Goal: Find specific page/section: Find specific page/section

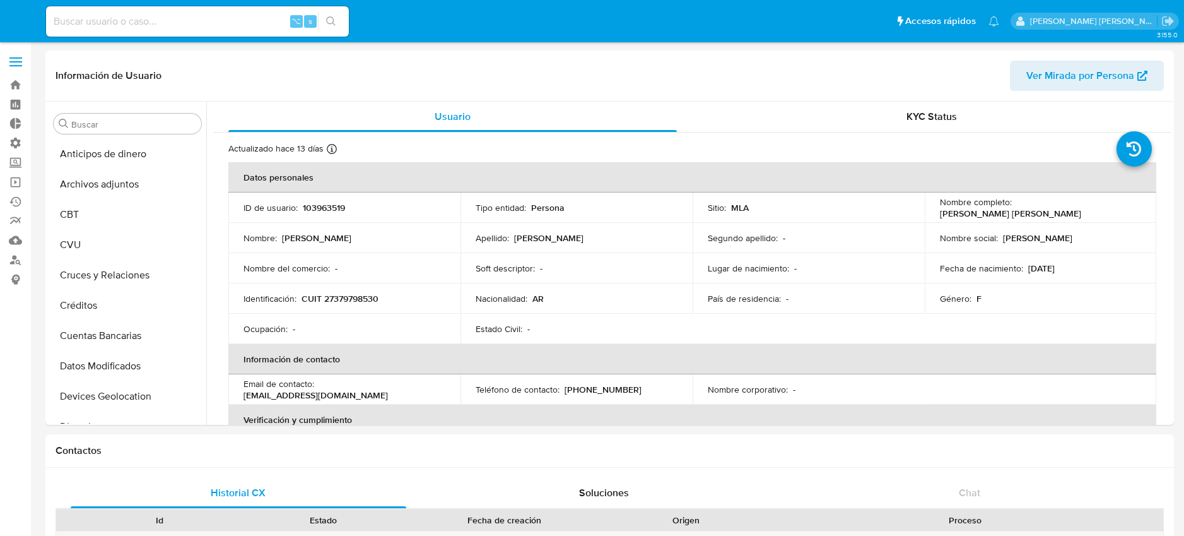
select select "10"
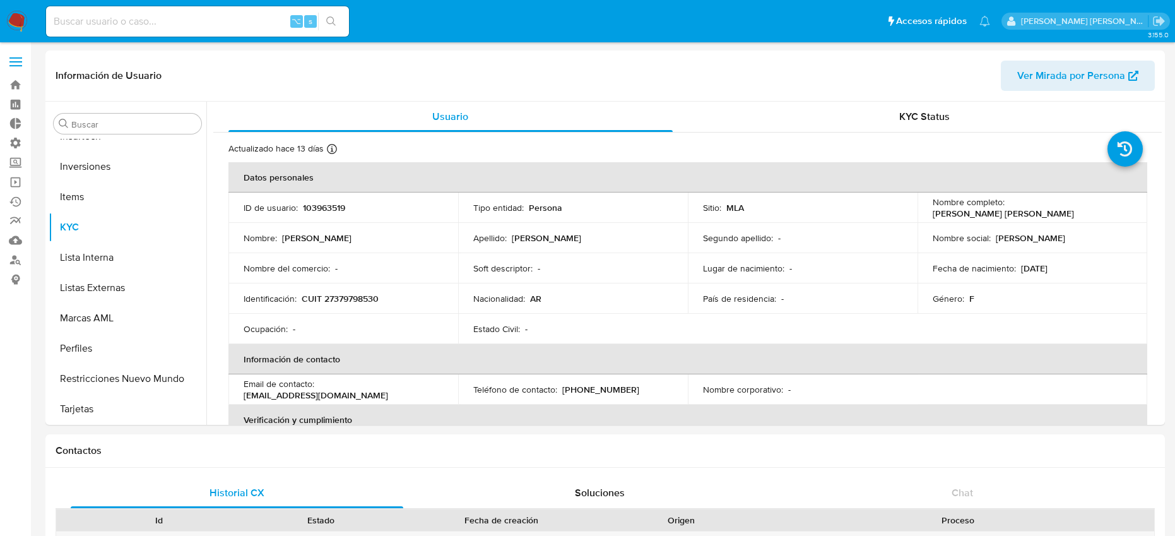
scroll to position [594, 0]
click at [119, 123] on input "Buscar" at bounding box center [133, 124] width 125 height 11
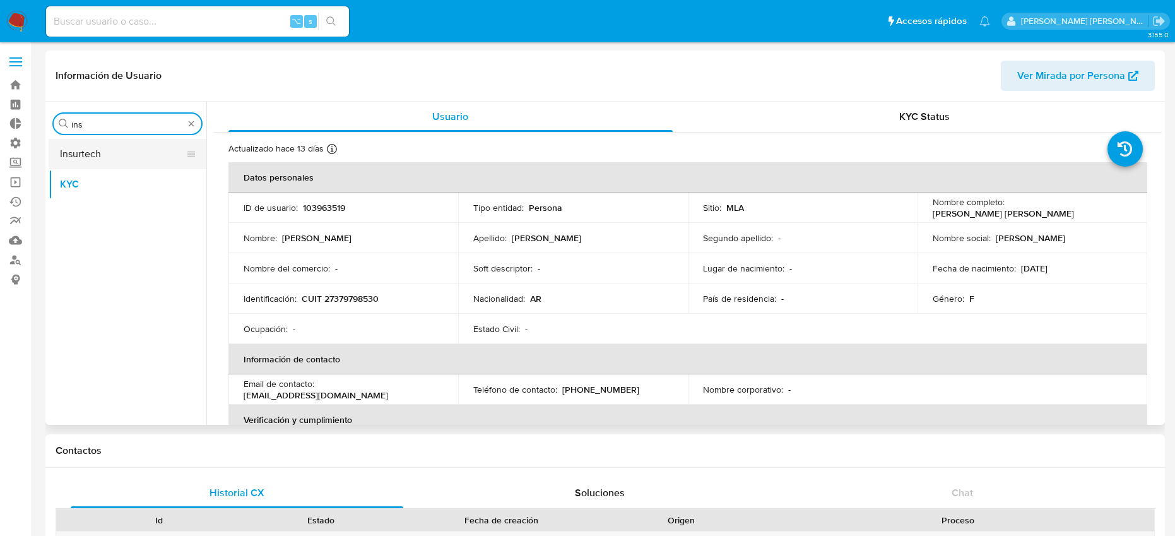
type input "ins"
click at [147, 158] on button "Insurtech" at bounding box center [123, 154] width 148 height 30
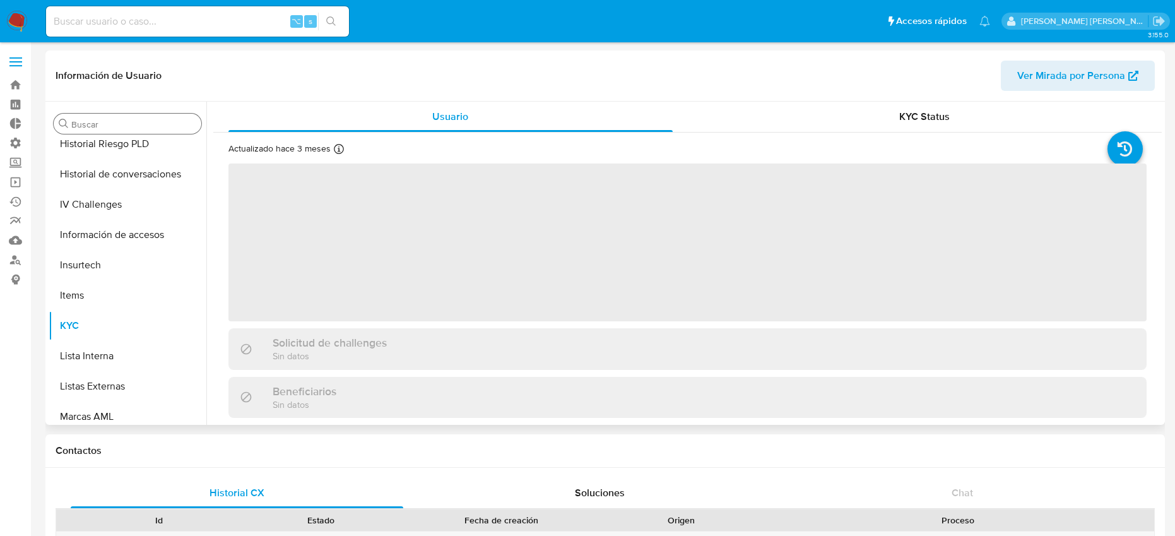
scroll to position [594, 0]
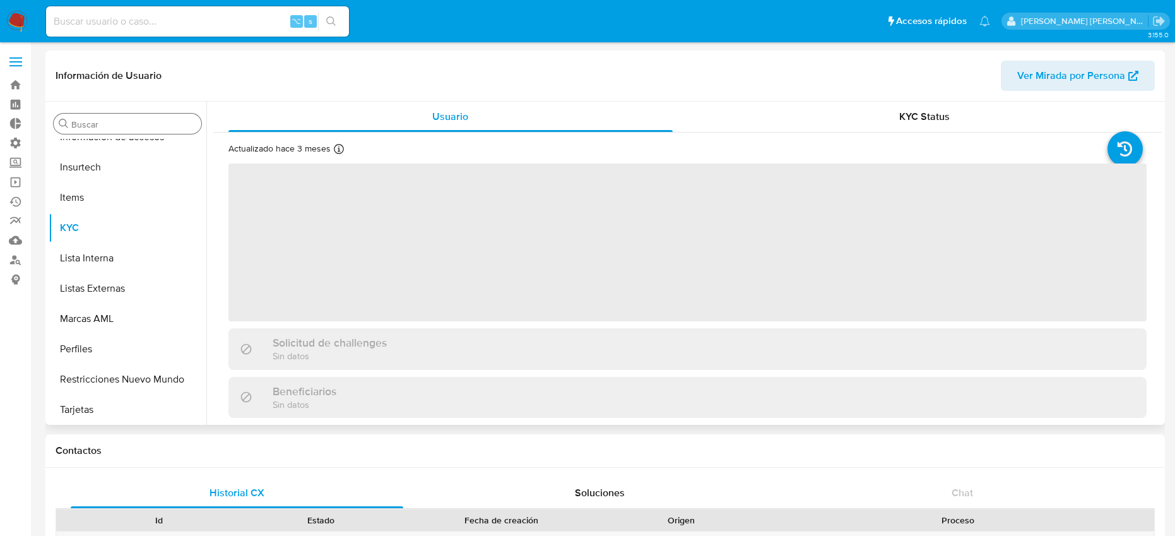
click at [105, 124] on input "Buscar" at bounding box center [133, 124] width 125 height 11
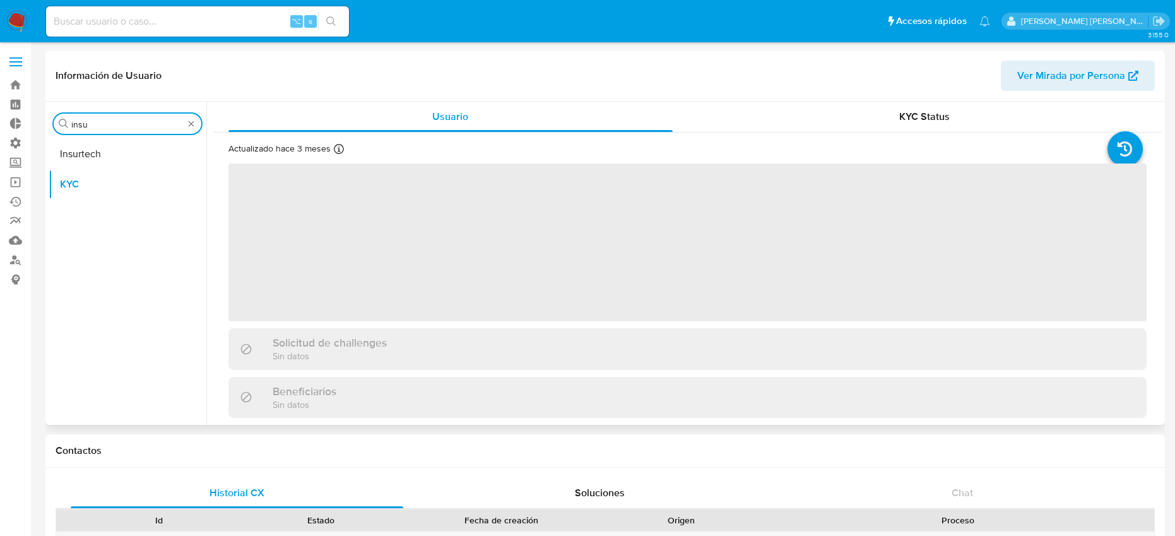
type input "insur"
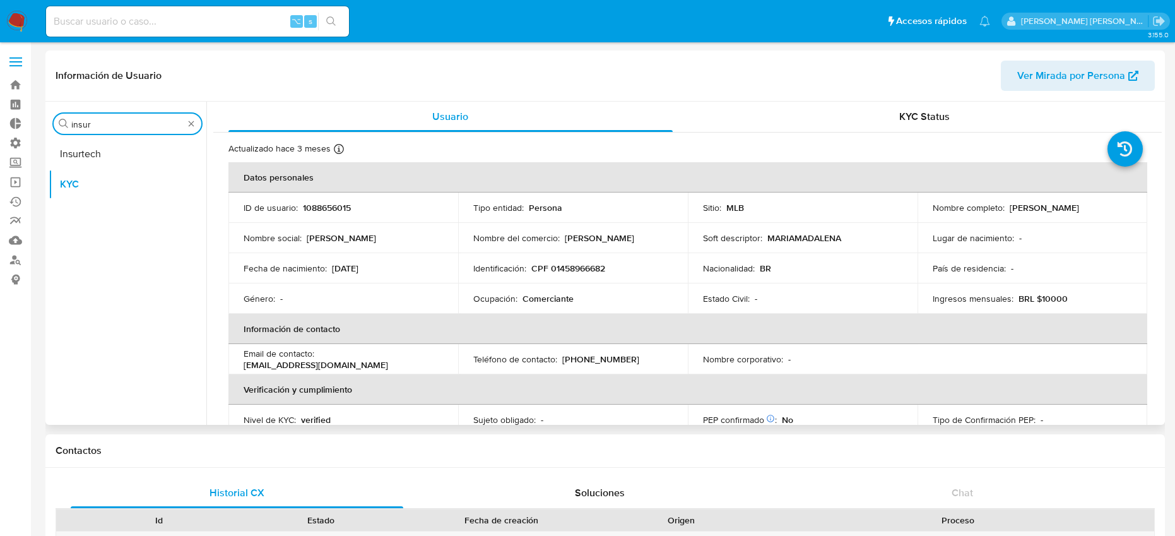
select select "10"
type input "insur"
click at [93, 150] on button "Insurtech" at bounding box center [123, 154] width 148 height 30
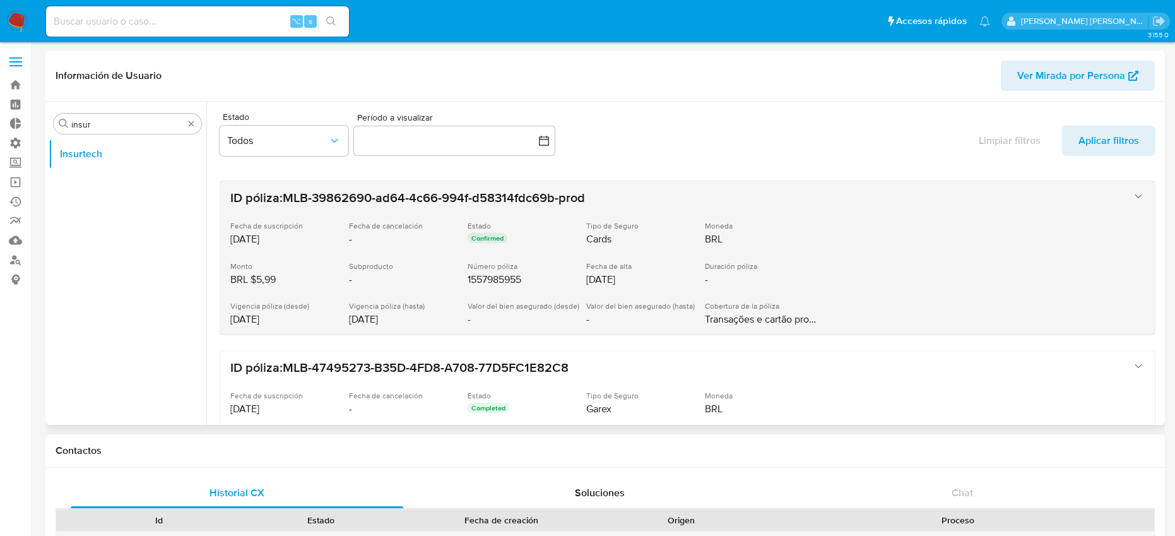
drag, startPoint x: 228, startPoint y: 196, endPoint x: 788, endPoint y: 303, distance: 569.7
click at [739, 279] on div "ID póliza: MLB-39862690-ad64-4c66-994f-d58314fdc69b-prod Fecha de suscripción 2…" at bounding box center [687, 257] width 934 height 153
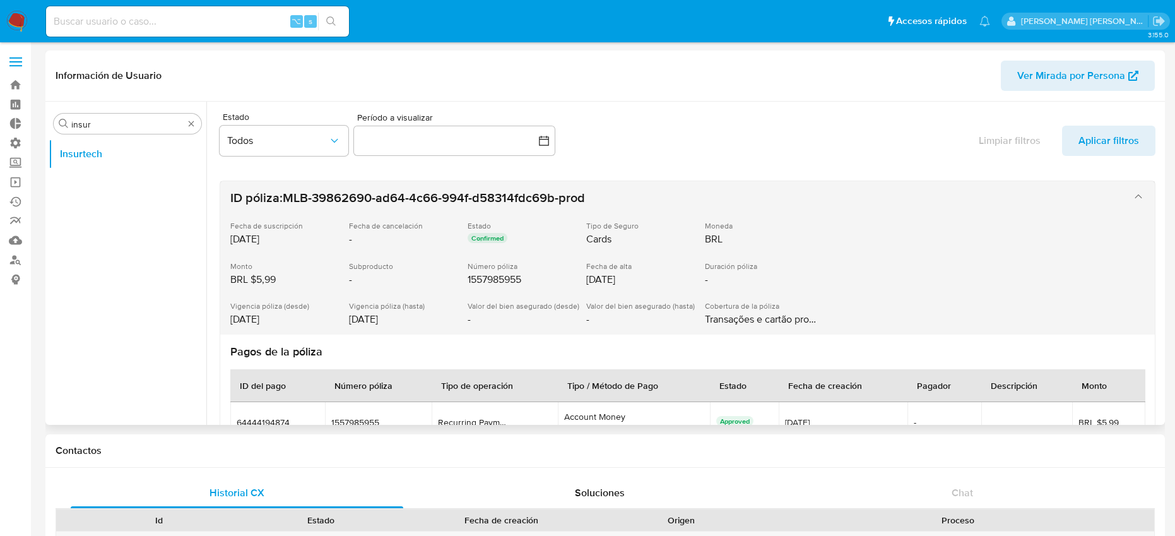
click at [818, 319] on div "Vigencia póliza (desde) 30/09/2023 Vigencia póliza (hasta) 30/09/2028 Valor del…" at bounding box center [674, 313] width 889 height 25
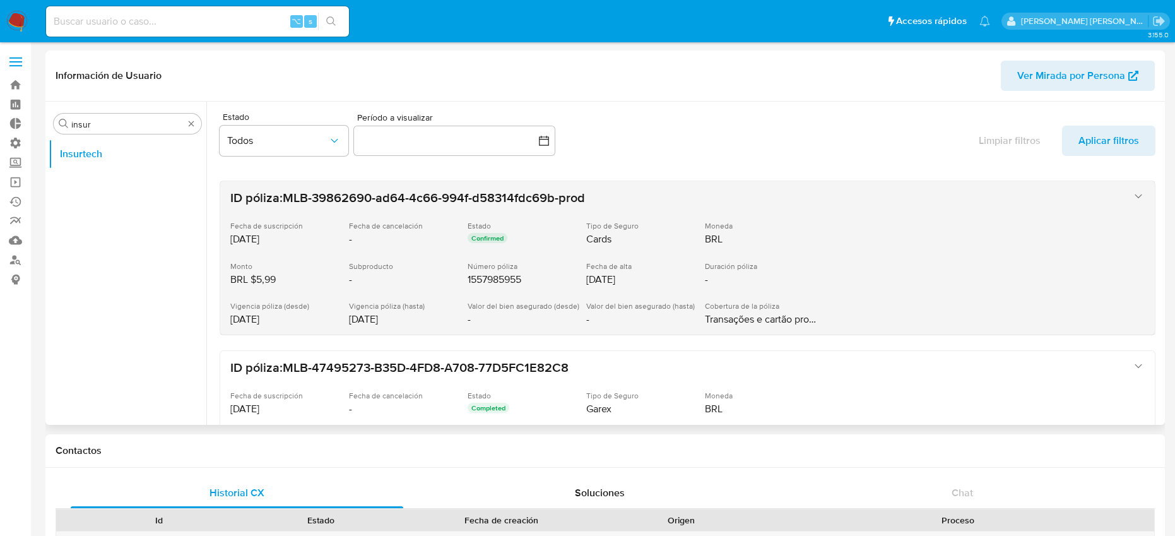
drag, startPoint x: 818, startPoint y: 319, endPoint x: 762, endPoint y: 308, distance: 57.3
click at [818, 319] on div "Vigencia póliza (desde) 30/09/2023 Vigencia póliza (hasta) 30/09/2028 Valor del…" at bounding box center [674, 313] width 889 height 25
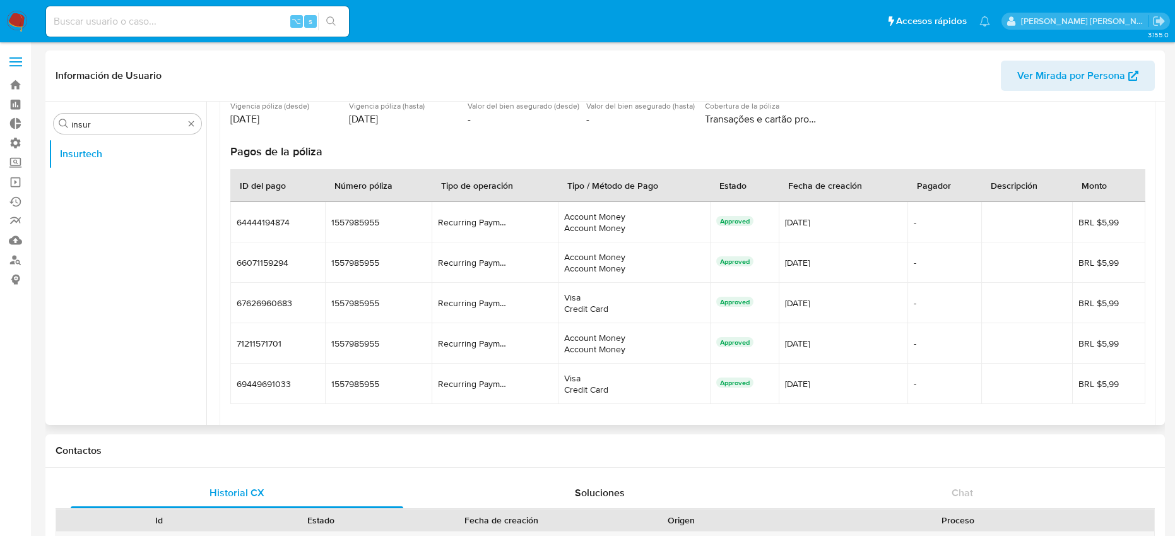
scroll to position [211, 0]
